Goal: Task Accomplishment & Management: Complete application form

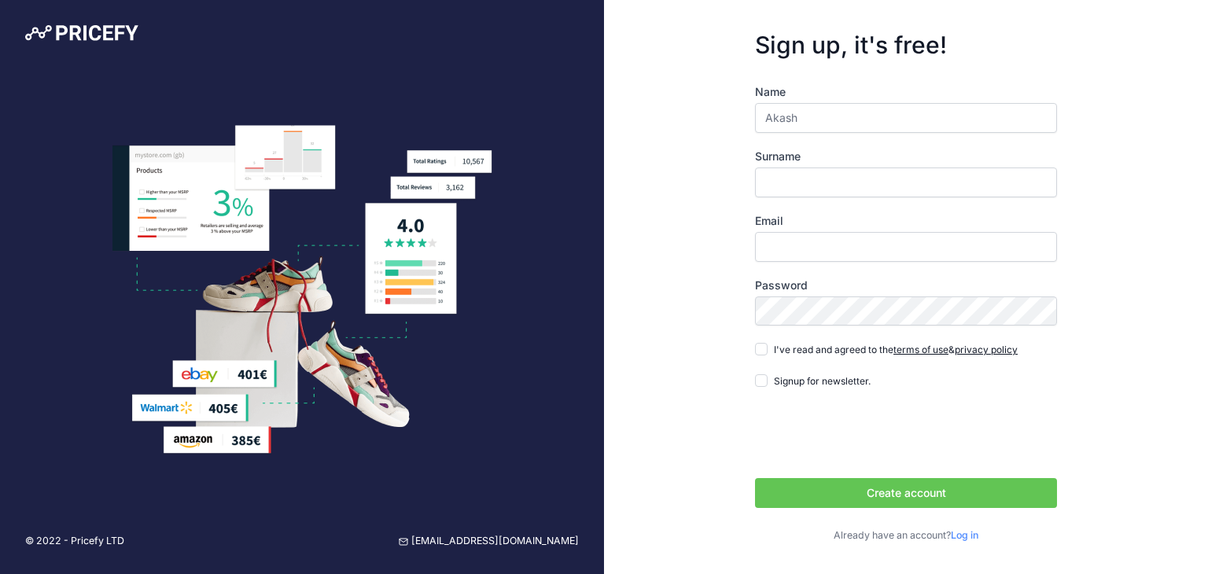
type input "Akash"
click at [799, 186] on input "Surname" at bounding box center [906, 183] width 302 height 30
type input "[PERSON_NAME]"
click at [817, 249] on input "Email" at bounding box center [906, 247] width 302 height 30
type input "[EMAIL_ADDRESS][DOMAIN_NAME]"
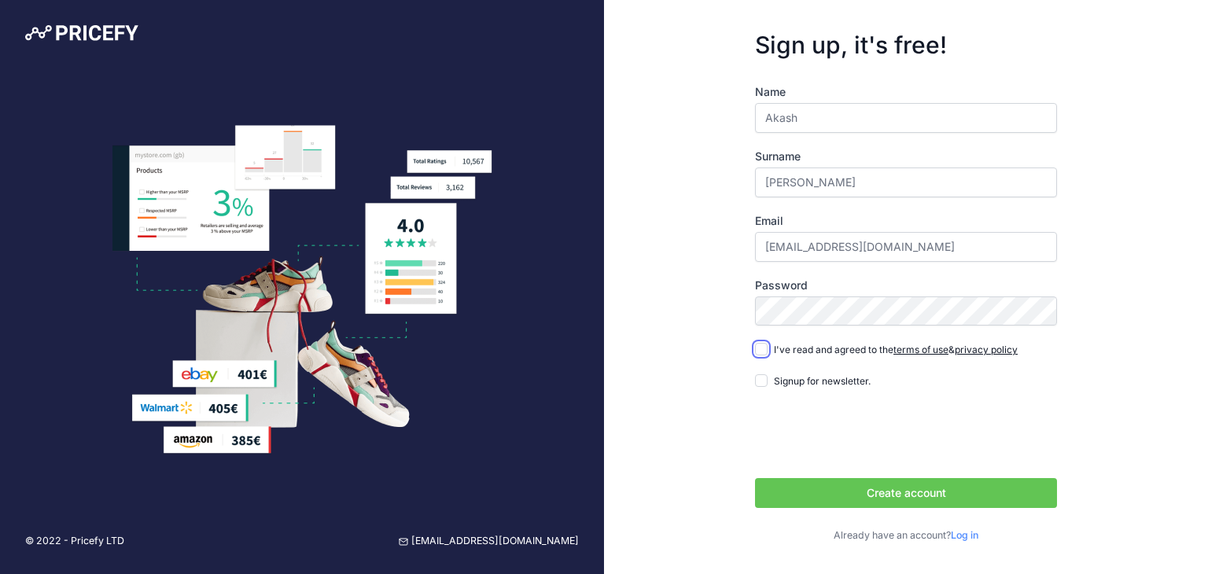
click at [757, 347] on input "I've read and agreed to the terms of use & privacy policy" at bounding box center [761, 349] width 13 height 13
checkbox input "true"
click at [759, 385] on input "Signup for newsletter." at bounding box center [761, 380] width 13 height 13
checkbox input "true"
click at [820, 499] on button "Create account" at bounding box center [906, 493] width 302 height 30
